Goal: Information Seeking & Learning: Find contact information

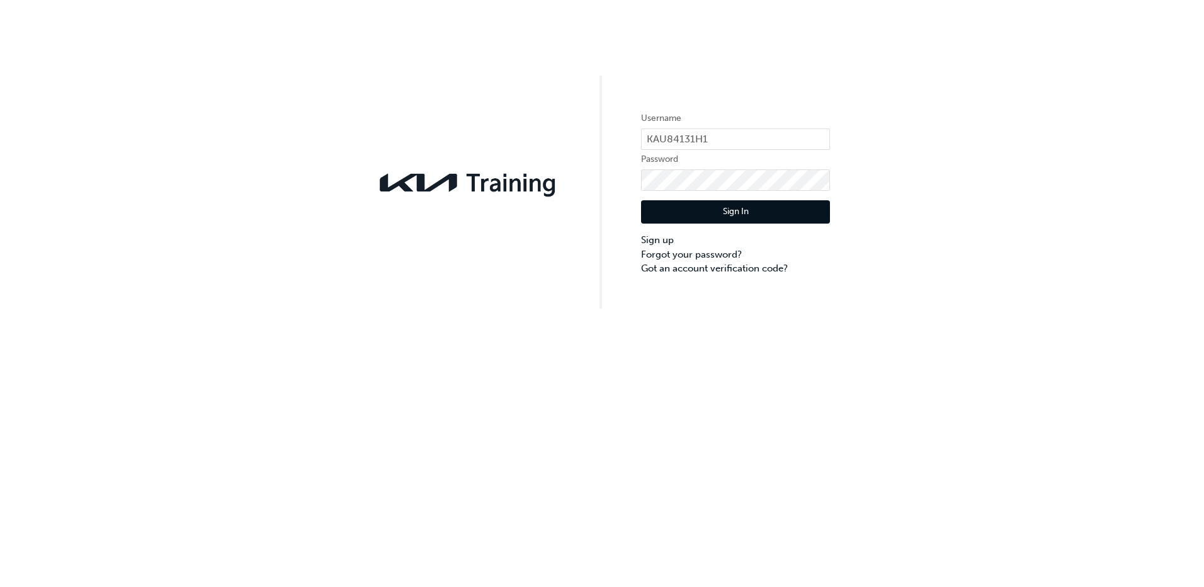
click at [684, 210] on button "Sign In" at bounding box center [735, 212] width 189 height 24
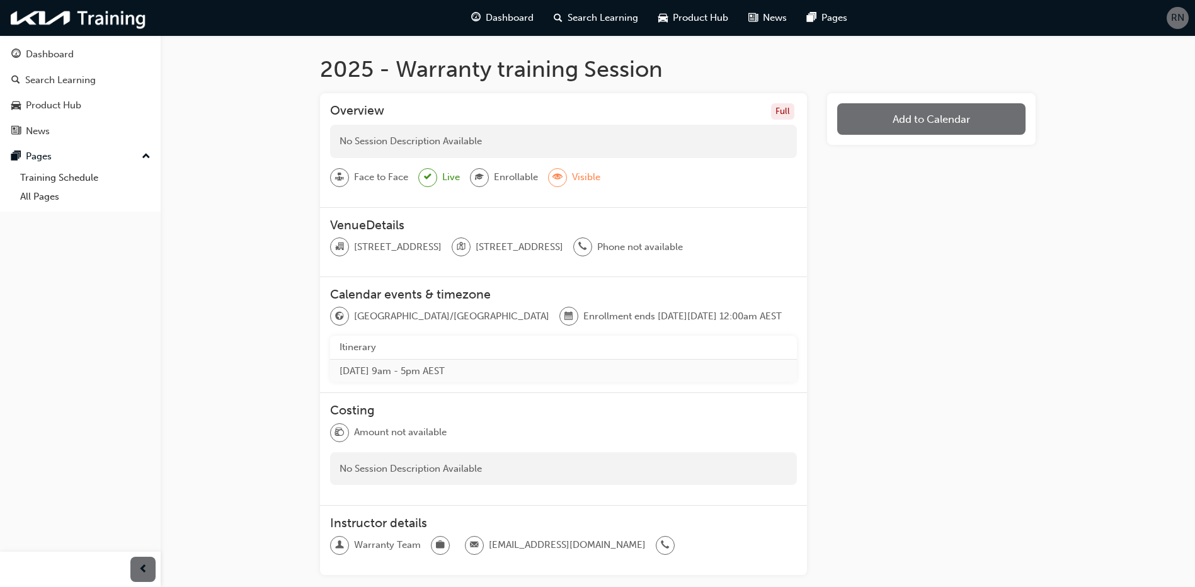
click at [780, 113] on div "Full" at bounding box center [782, 111] width 23 height 17
click at [481, 115] on div "Overview Full" at bounding box center [563, 114] width 467 height 22
click at [432, 176] on div at bounding box center [427, 177] width 19 height 19
click at [488, 19] on span "Dashboard" at bounding box center [510, 18] width 48 height 14
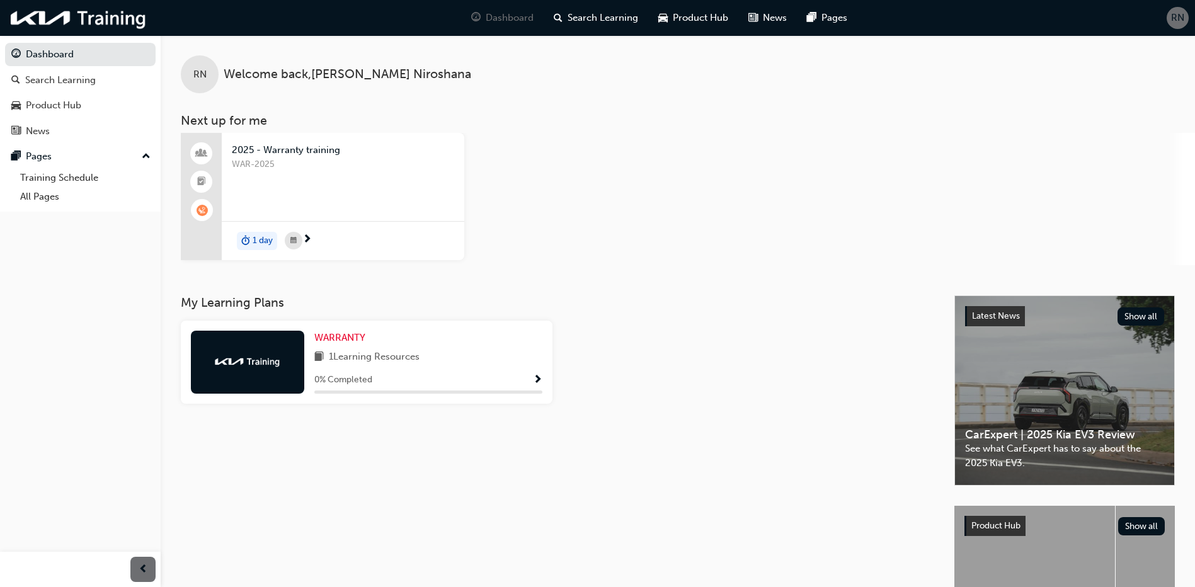
click at [282, 153] on span "2025 - Warranty training" at bounding box center [343, 150] width 222 height 14
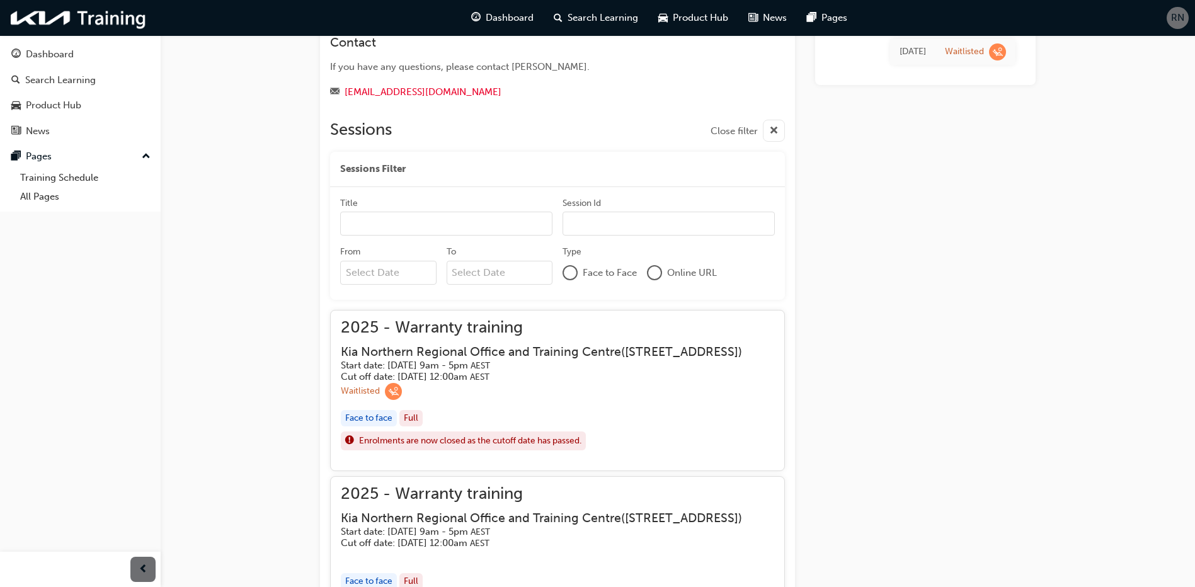
scroll to position [252, 0]
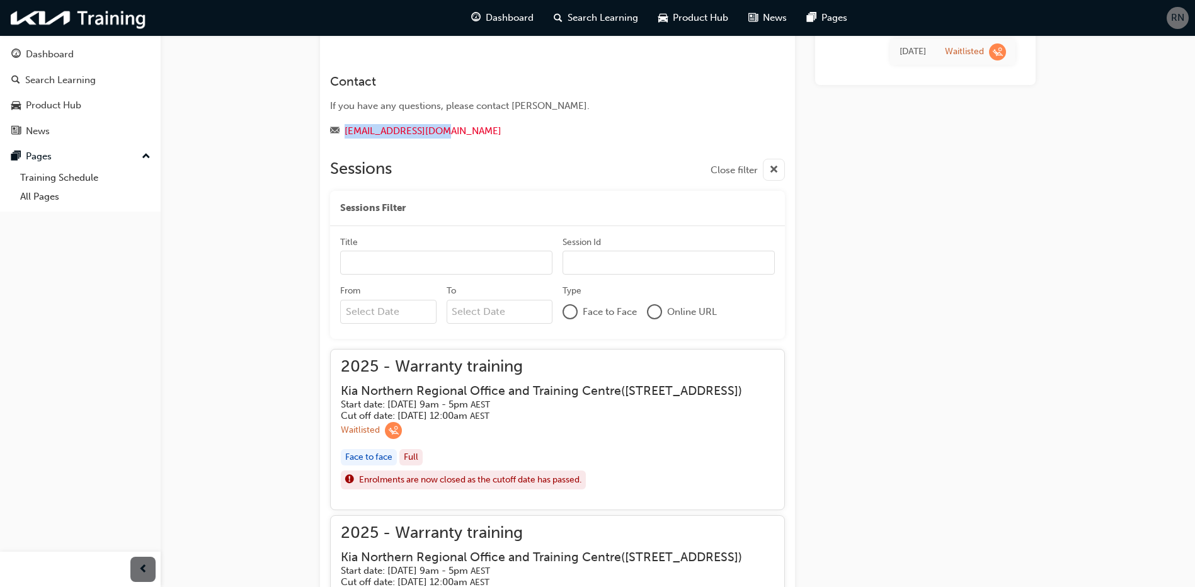
drag, startPoint x: 447, startPoint y: 128, endPoint x: 343, endPoint y: 132, distance: 104.0
click at [343, 132] on div "[EMAIL_ADDRESS][DOMAIN_NAME]" at bounding box center [534, 131] width 409 height 16
copy link "[EMAIL_ADDRESS][DOMAIN_NAME]"
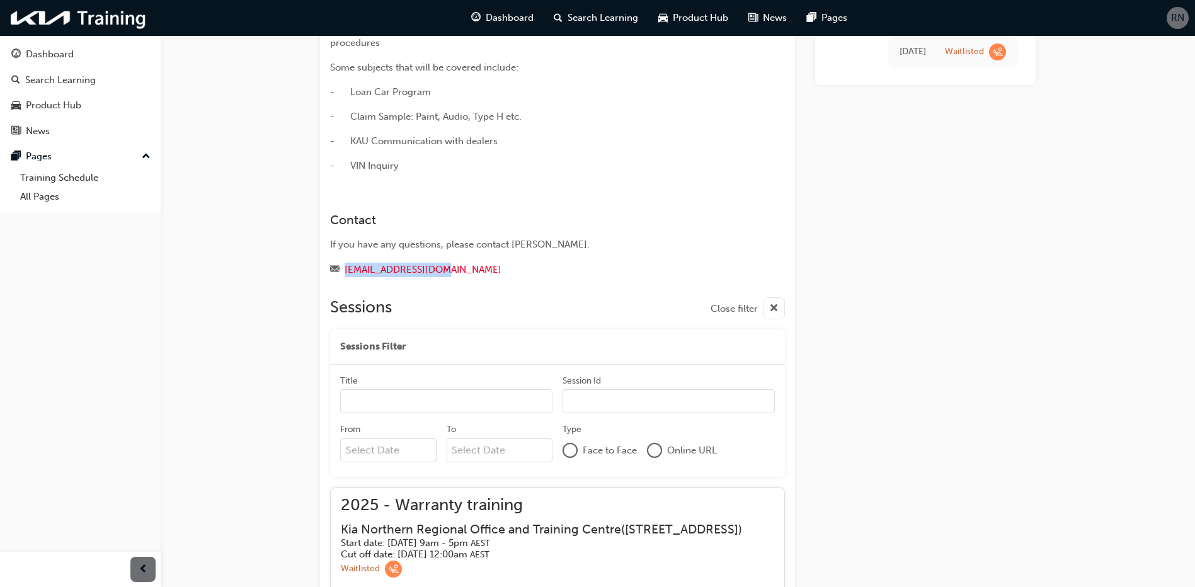
scroll to position [0, 0]
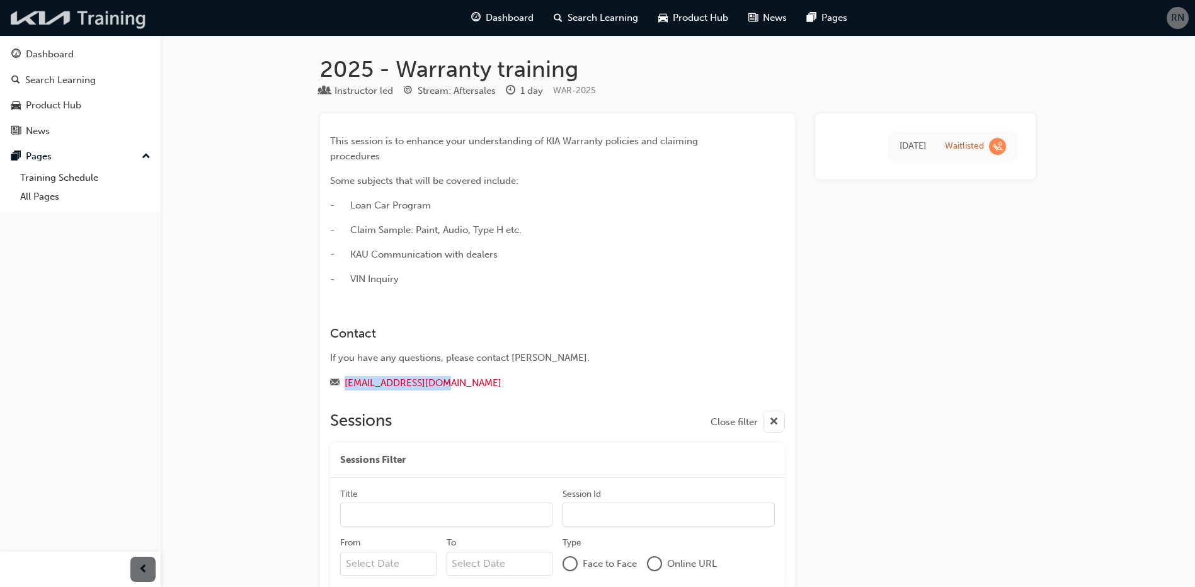
click at [37, 21] on img at bounding box center [78, 18] width 145 height 26
